Goal: Information Seeking & Learning: Learn about a topic

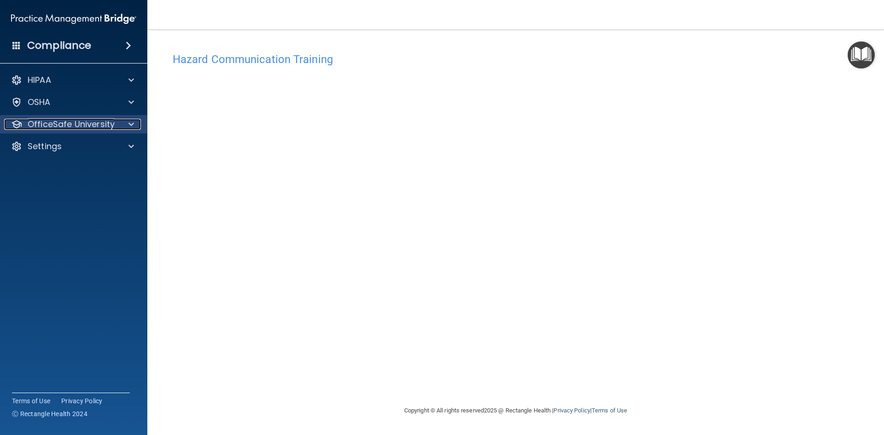
click at [128, 124] on div at bounding box center [129, 124] width 23 height 11
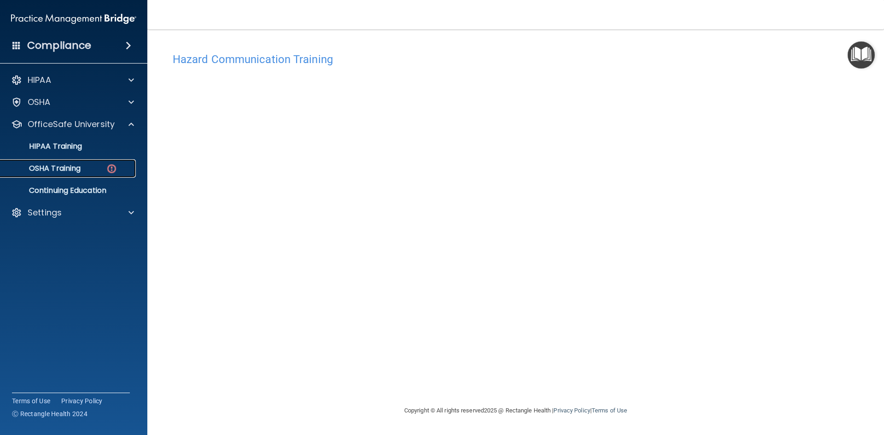
click at [89, 172] on div "OSHA Training" at bounding box center [69, 168] width 126 height 9
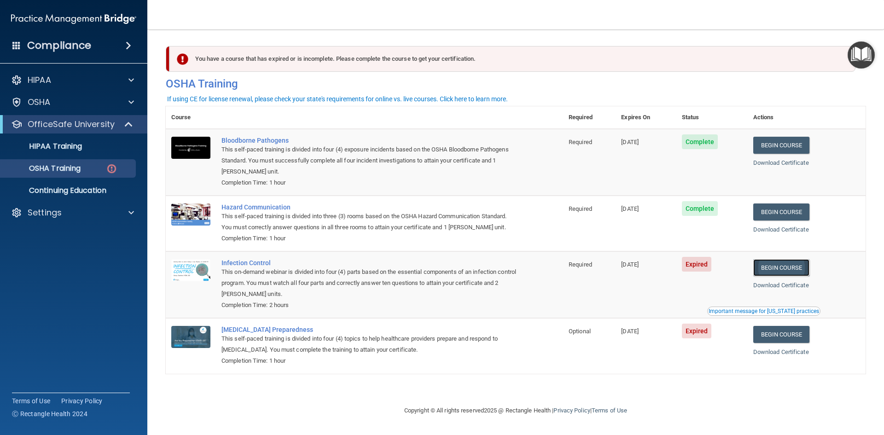
click at [777, 267] on link "Begin Course" at bounding box center [781, 267] width 56 height 17
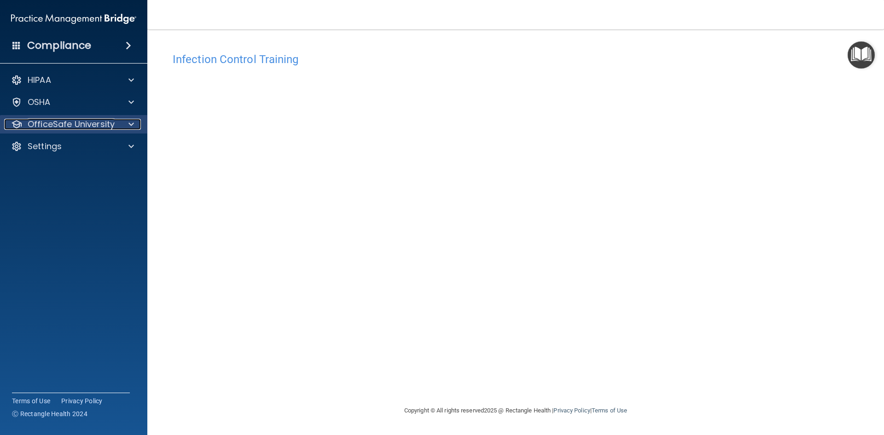
click at [130, 125] on span at bounding box center [131, 124] width 6 height 11
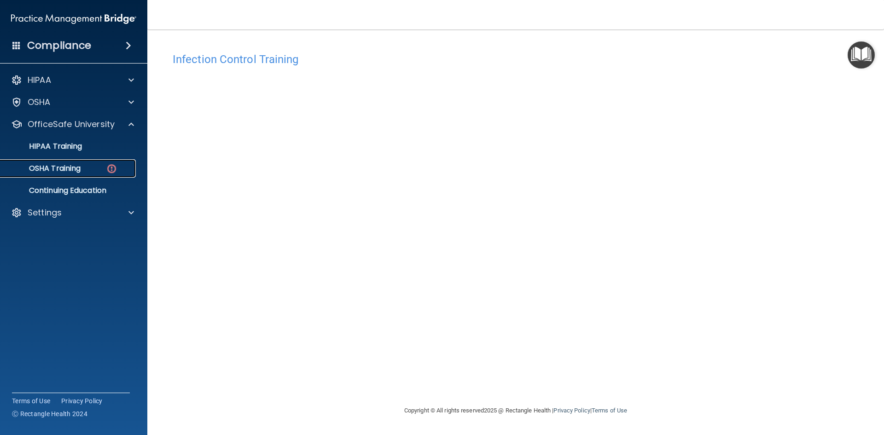
click at [103, 163] on link "OSHA Training" at bounding box center [63, 168] width 145 height 18
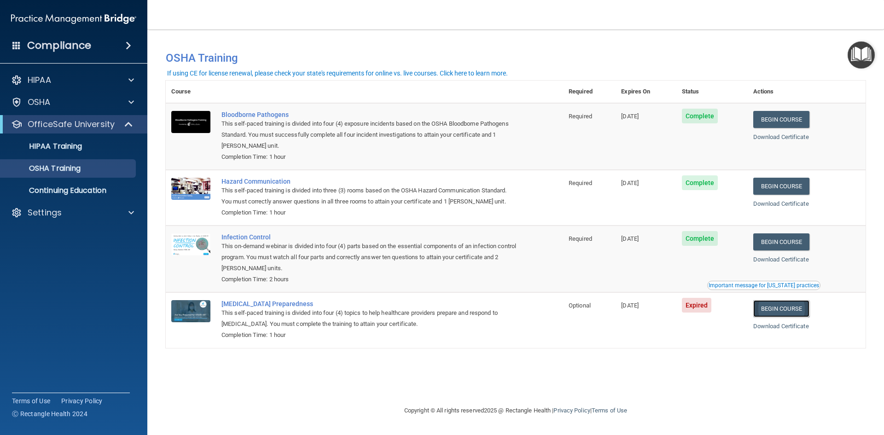
click at [792, 310] on link "Begin Course" at bounding box center [781, 308] width 56 height 17
click at [104, 168] on div "OSHA Training" at bounding box center [69, 168] width 126 height 9
click at [794, 310] on link "Begin Course" at bounding box center [781, 308] width 56 height 17
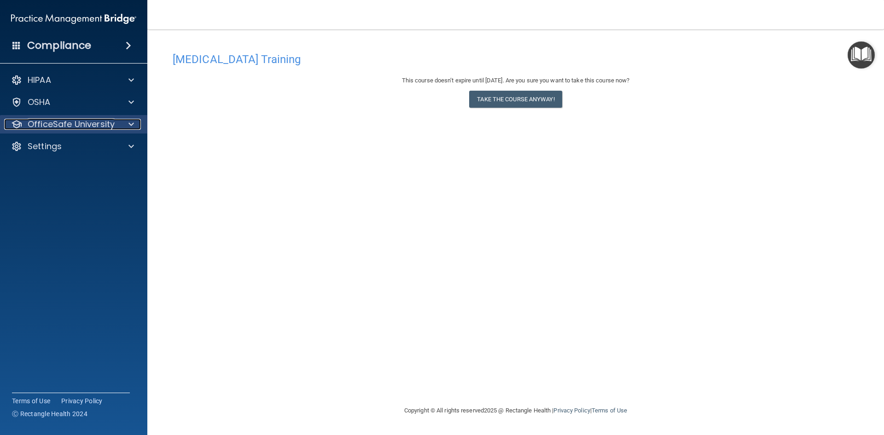
click at [130, 123] on span at bounding box center [131, 124] width 6 height 11
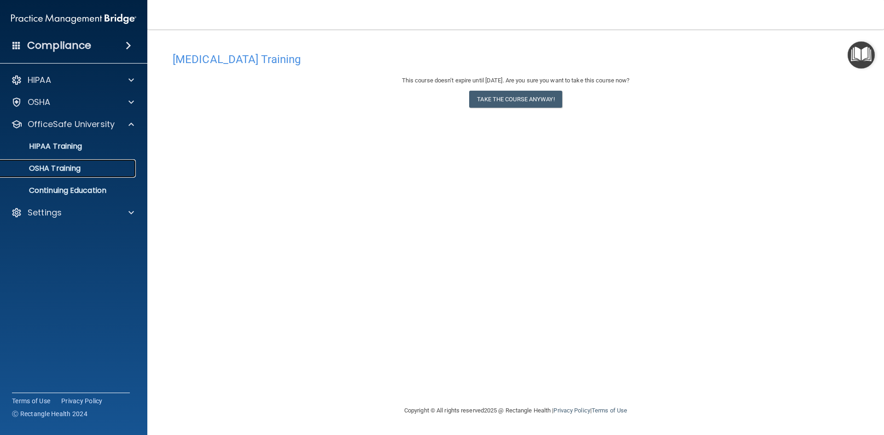
click at [86, 169] on div "OSHA Training" at bounding box center [69, 168] width 126 height 9
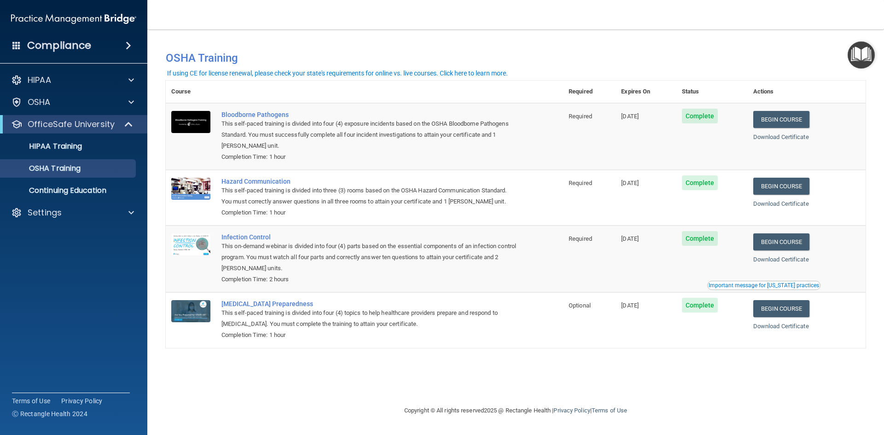
drag, startPoint x: 875, startPoint y: 225, endPoint x: 875, endPoint y: 293, distance: 68.1
click at [875, 293] on main "You have a course that has expired or is incomplete. Please complete the course…" at bounding box center [515, 232] width 736 height 406
